Goal: Information Seeking & Learning: Learn about a topic

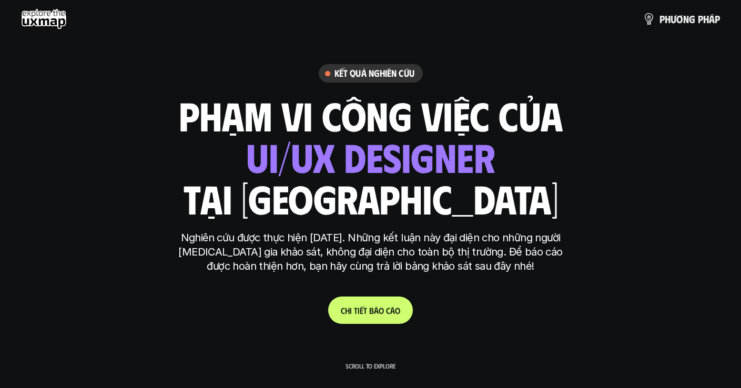
click at [366, 309] on p "C h i t i ế t b á o c á o" at bounding box center [370, 311] width 59 height 10
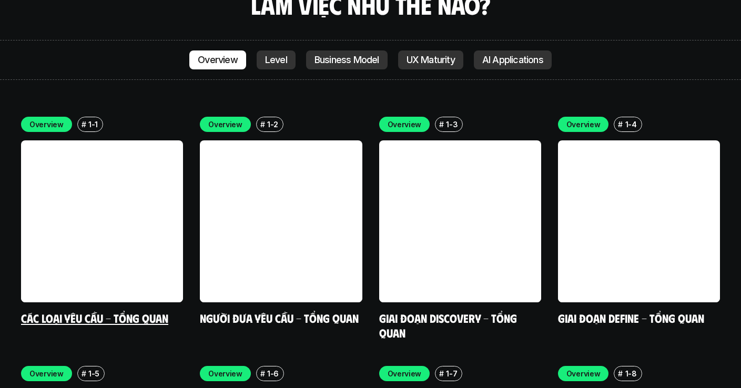
scroll to position [2957, 0]
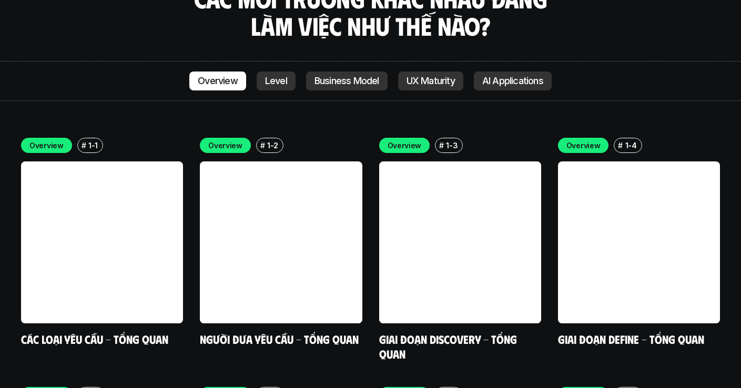
click at [278, 76] on p "Level" at bounding box center [276, 81] width 22 height 11
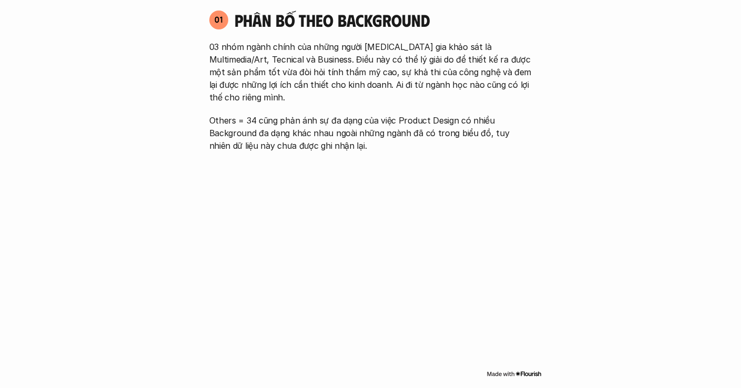
scroll to position [671, 0]
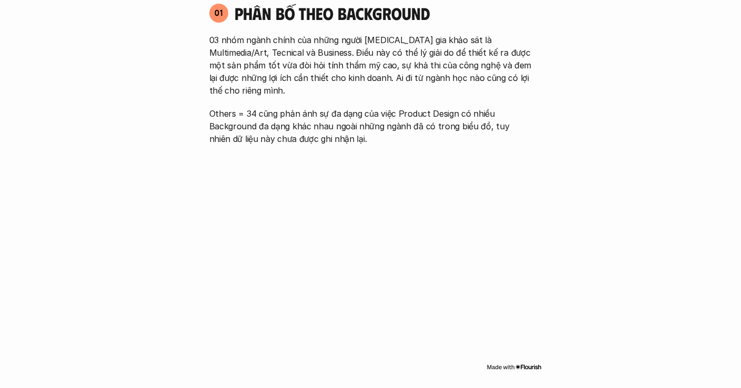
click at [434, 79] on p "03 nhóm ngành chính của những người [MEDICAL_DATA] gia khảo sát là Multimedia/A…" at bounding box center [370, 65] width 323 height 63
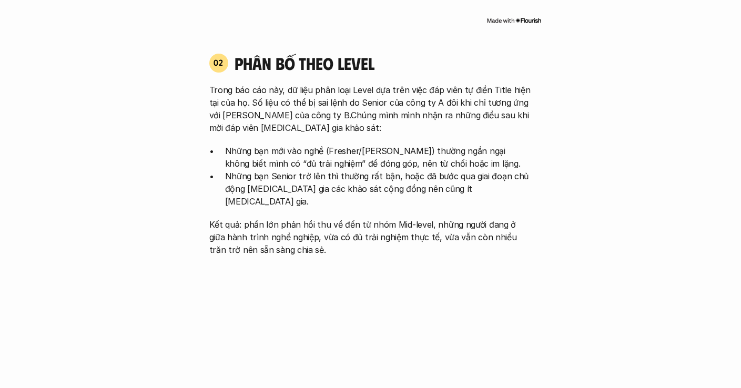
scroll to position [1025, 0]
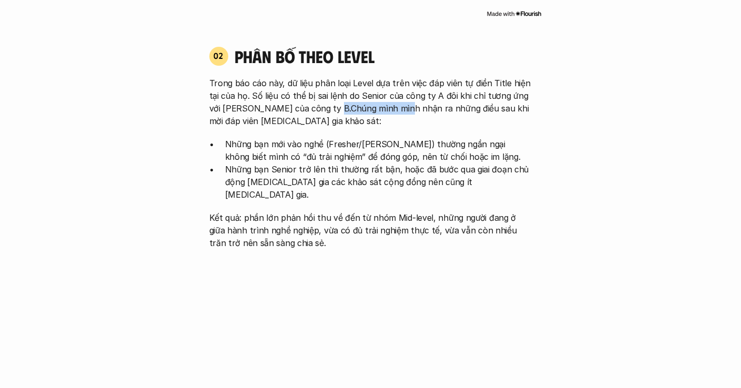
drag, startPoint x: 409, startPoint y: 97, endPoint x: 423, endPoint y: 97, distance: 14.7
click at [417, 97] on p "Trong báo cáo này, dữ liệu phân loại Level dựa trên việc đáp viên tự điền Title…" at bounding box center [370, 102] width 323 height 50
click at [463, 102] on p "Trong báo cáo này, dữ liệu phân loại Level dựa trên việc đáp viên tự điền Title…" at bounding box center [370, 102] width 323 height 50
drag, startPoint x: 238, startPoint y: 159, endPoint x: 329, endPoint y: 158, distance: 91.0
click at [326, 163] on p "Những bạn Senior trở lên thì thường rất bận, hoặc đã bước qua giai đoạn chủ độn…" at bounding box center [378, 182] width 307 height 38
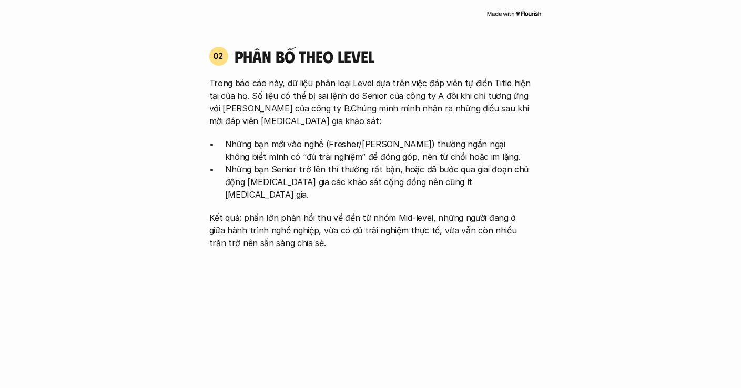
click at [336, 163] on p "Những bạn Senior trở lên thì thường rất bận, hoặc đã bước qua giai đoạn chủ độn…" at bounding box center [378, 182] width 307 height 38
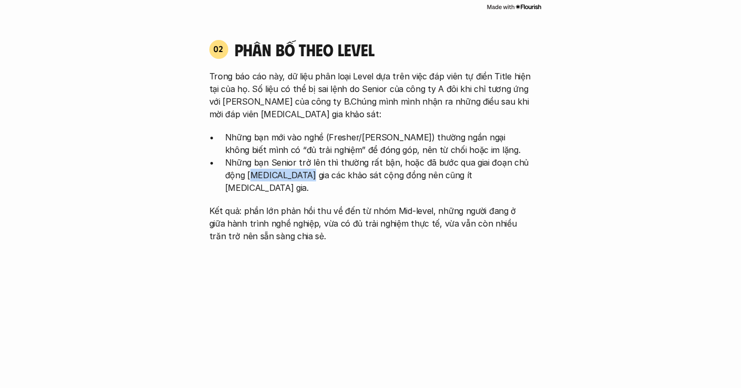
drag, startPoint x: 251, startPoint y: 163, endPoint x: 380, endPoint y: 160, distance: 129.4
click at [315, 161] on p "Những bạn Senior trở lên thì thường rất bận, hoặc đã bước qua giai đoạn chủ độn…" at bounding box center [378, 175] width 307 height 38
click at [392, 160] on p "Những bạn Senior trở lên thì thường rất bận, hoặc đã bước qua giai đoạn chủ độn…" at bounding box center [378, 175] width 307 height 38
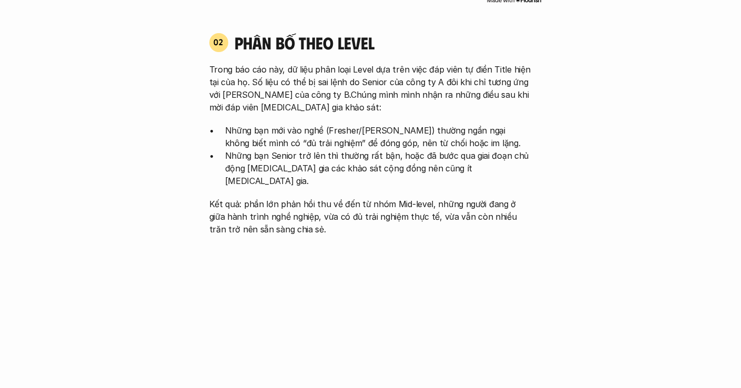
scroll to position [1045, 0]
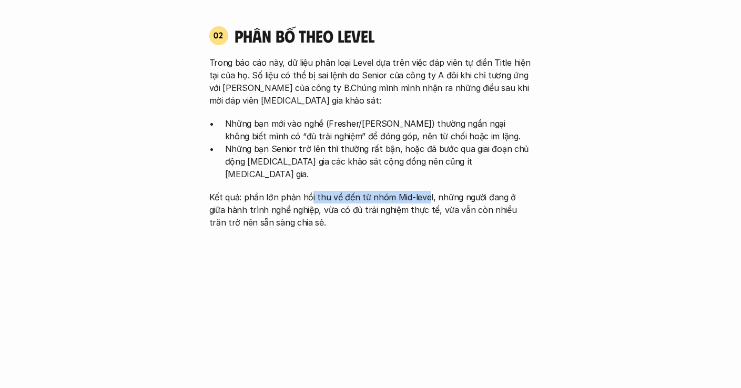
drag, startPoint x: 309, startPoint y: 173, endPoint x: 422, endPoint y: 170, distance: 112.6
click at [422, 191] on p "Kết quả: phần lớn phản hồi thu về đến từ nhóm Mid-level, những người đang ở giữ…" at bounding box center [370, 210] width 323 height 38
click at [478, 164] on div "Trong báo cáo này, dữ liệu phân loại Level dựa trên việc đáp viên tự điền Title…" at bounding box center [370, 142] width 323 height 173
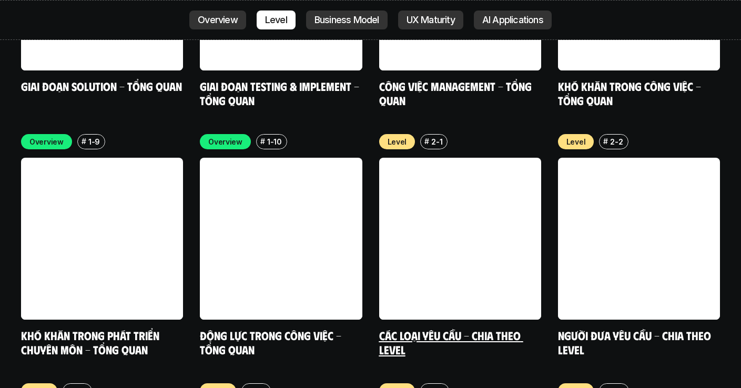
scroll to position [3467, 0]
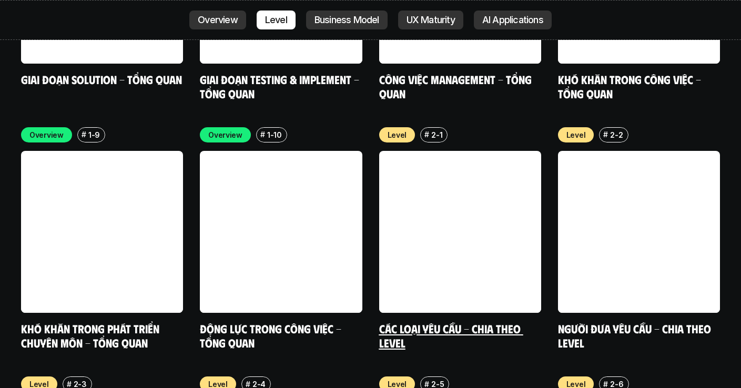
click at [457, 200] on link at bounding box center [460, 232] width 162 height 162
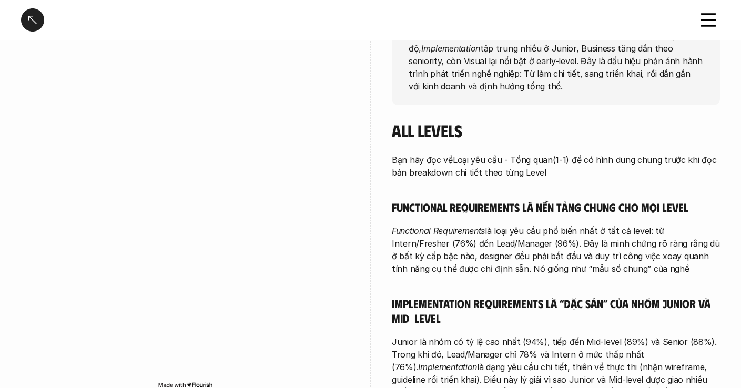
scroll to position [336, 0]
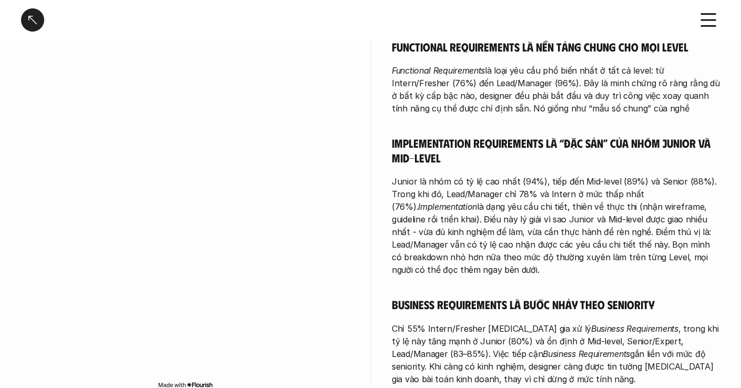
click at [33, 17] on div at bounding box center [32, 19] width 23 height 23
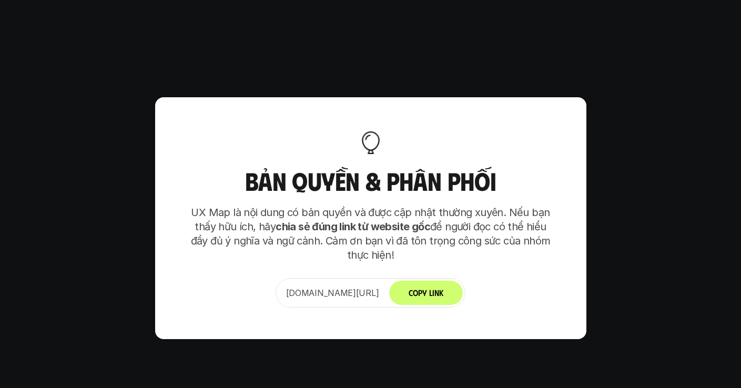
scroll to position [6561, 0]
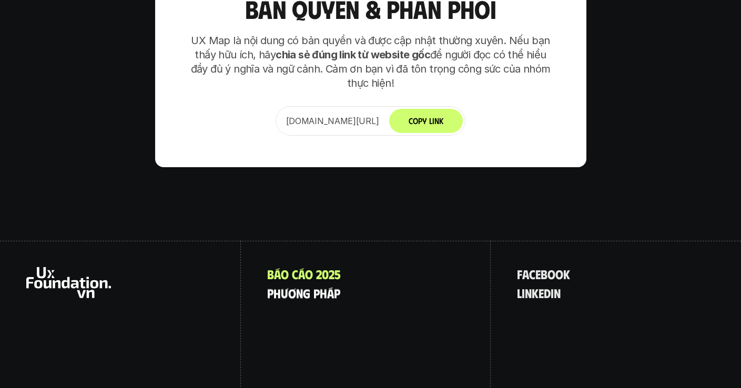
click at [291, 286] on p "p h ư ơ n g p h á p" at bounding box center [303, 293] width 73 height 14
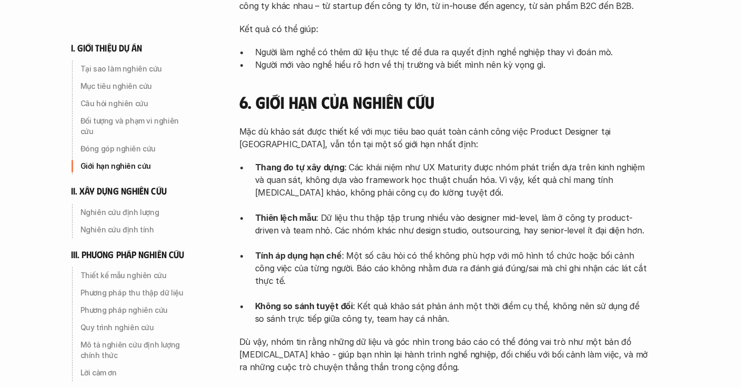
scroll to position [1056, 0]
